Goal: Task Accomplishment & Management: Use online tool/utility

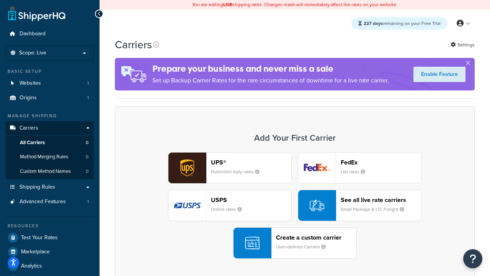
click at [295, 205] on div "UPS® Published daily rates FedEx List rates USPS Online rates See all live rate…" at bounding box center [295, 205] width 344 height 106
click at [381, 162] on header "FedEx" at bounding box center [381, 162] width 80 height 7
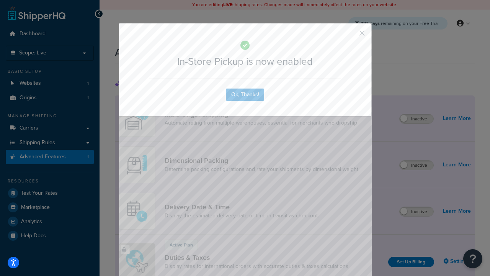
scroll to position [248, 0]
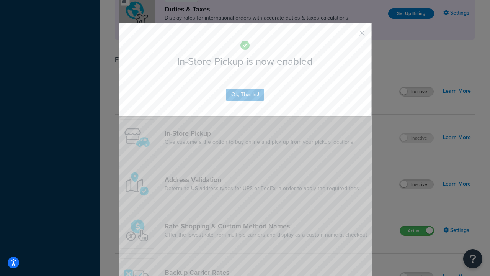
click at [351, 36] on button "button" at bounding box center [351, 36] width 2 height 2
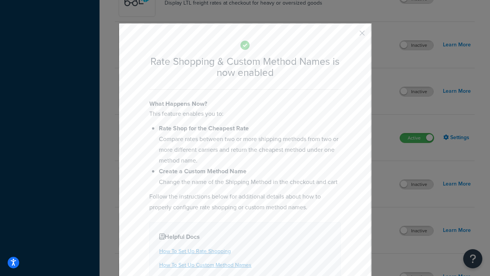
click at [351, 35] on button "button" at bounding box center [351, 36] width 2 height 2
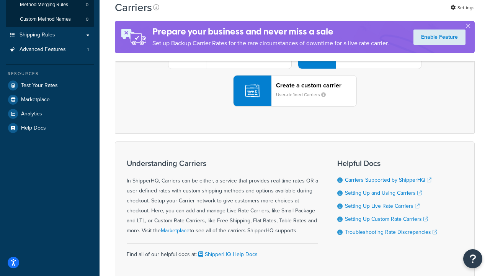
click at [295, 106] on div "UPS® Published daily rates FedEx List rates USPS Online rates See all live rate…" at bounding box center [295, 53] width 344 height 106
click at [360, 62] on div "See all live rate carriers Small Package & LTL Freight" at bounding box center [381, 53] width 80 height 18
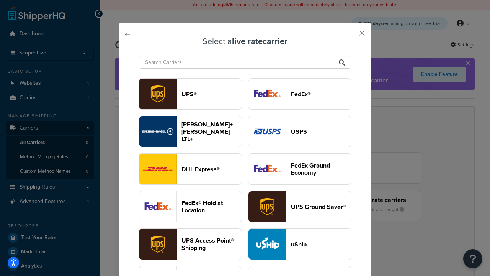
click at [300, 131] on header "USPS" at bounding box center [321, 131] width 60 height 7
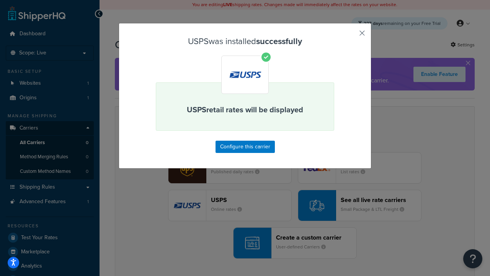
click at [351, 36] on button "button" at bounding box center [351, 36] width 2 height 2
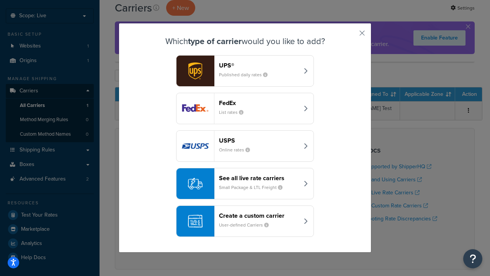
click at [245, 183] on div "See all live rate carriers Small Package & LTL Freight" at bounding box center [259, 183] width 80 height 18
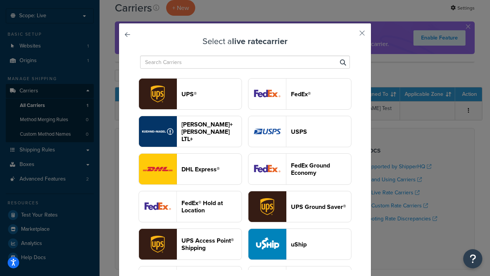
click at [300, 94] on header "FedEx®" at bounding box center [321, 93] width 60 height 7
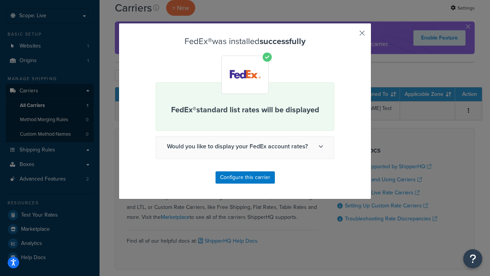
click at [351, 36] on button "button" at bounding box center [351, 36] width 2 height 2
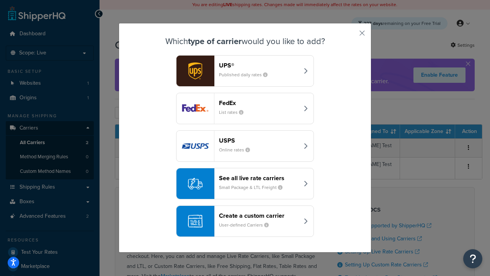
click at [245, 183] on div "See all live rate carriers Small Package & LTL Freight" at bounding box center [259, 183] width 80 height 18
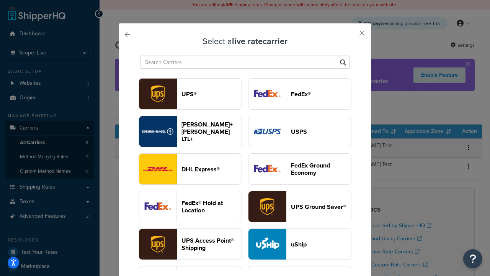
click at [211, 94] on header "UPS®" at bounding box center [212, 93] width 60 height 7
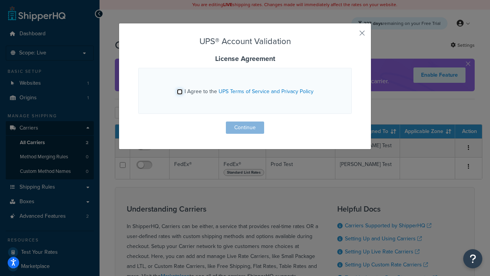
click at [180, 92] on input "I Agree to the UPS Terms of Service and Privacy Policy" at bounding box center [180, 92] width 6 height 6
checkbox input "true"
click at [245, 128] on button "Continue" at bounding box center [245, 127] width 38 height 12
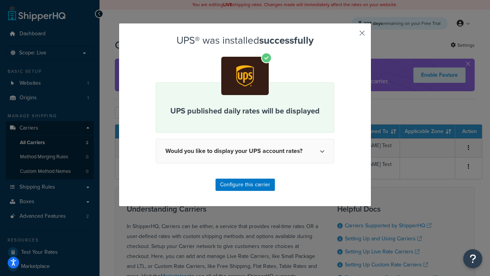
click at [351, 36] on button "button" at bounding box center [351, 36] width 2 height 2
